Goal: Task Accomplishment & Management: Use online tool/utility

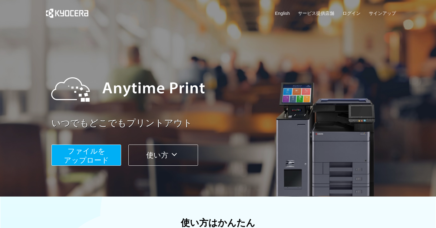
click at [103, 153] on span "ファイルを ​​アップロード" at bounding box center [86, 155] width 45 height 17
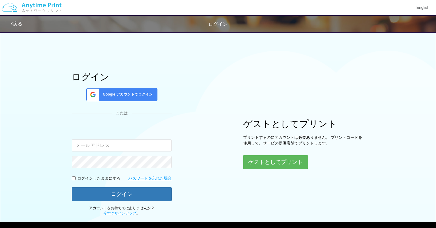
click at [136, 98] on div "Google アカウントでログイン" at bounding box center [121, 94] width 71 height 13
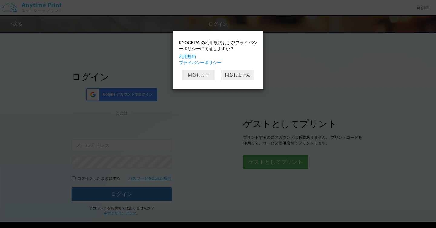
click at [202, 76] on button "同意します" at bounding box center [198, 75] width 33 height 10
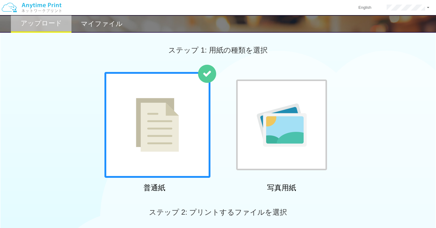
click at [163, 120] on img at bounding box center [157, 125] width 43 height 54
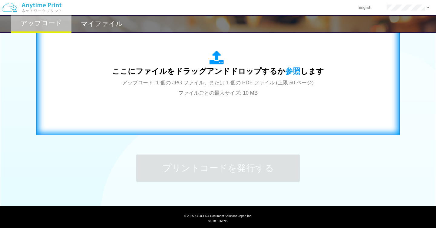
scroll to position [218, 0]
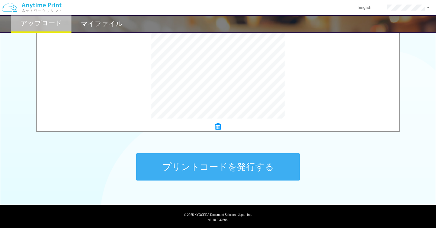
click at [227, 167] on button "プリントコードを発行する" at bounding box center [217, 166] width 163 height 27
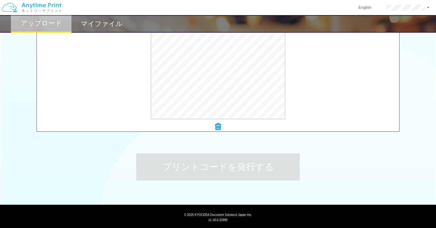
scroll to position [0, 0]
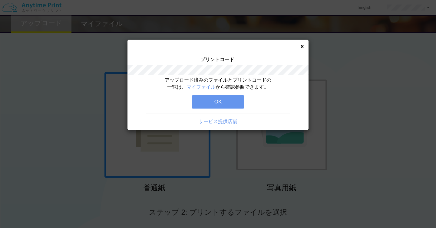
click at [236, 102] on button "OK" at bounding box center [218, 101] width 52 height 13
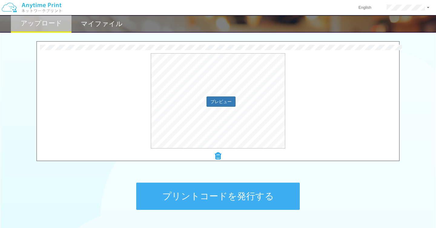
scroll to position [192, 0]
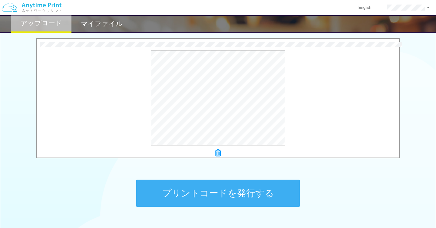
click at [218, 193] on button "プリントコードを発行する" at bounding box center [217, 193] width 163 height 27
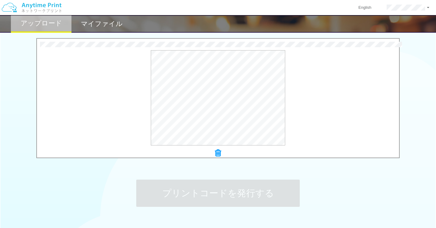
scroll to position [0, 0]
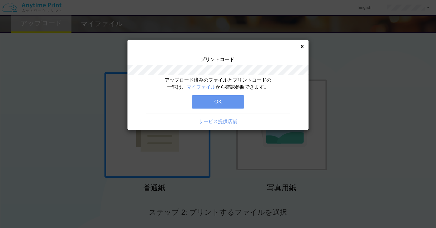
click at [303, 46] on icon at bounding box center [302, 46] width 3 height 4
